Goal: Task Accomplishment & Management: Complete application form

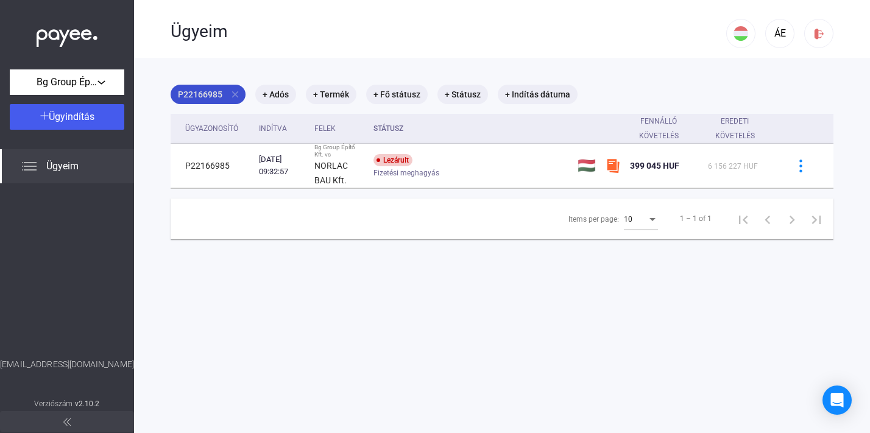
click at [234, 96] on mat-icon "close" at bounding box center [235, 94] width 11 height 11
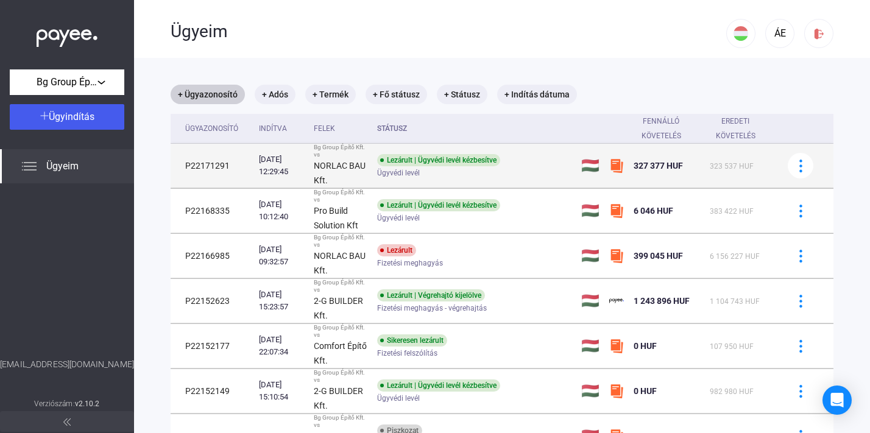
click at [543, 170] on div "Ügyvédi levél" at bounding box center [474, 173] width 194 height 9
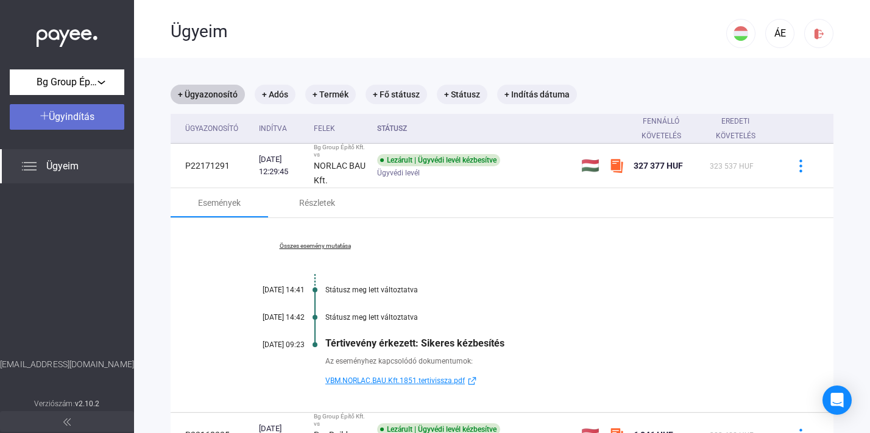
click at [94, 115] on span "Ügyindítás" at bounding box center [72, 117] width 46 height 12
